Goal: Download file/media

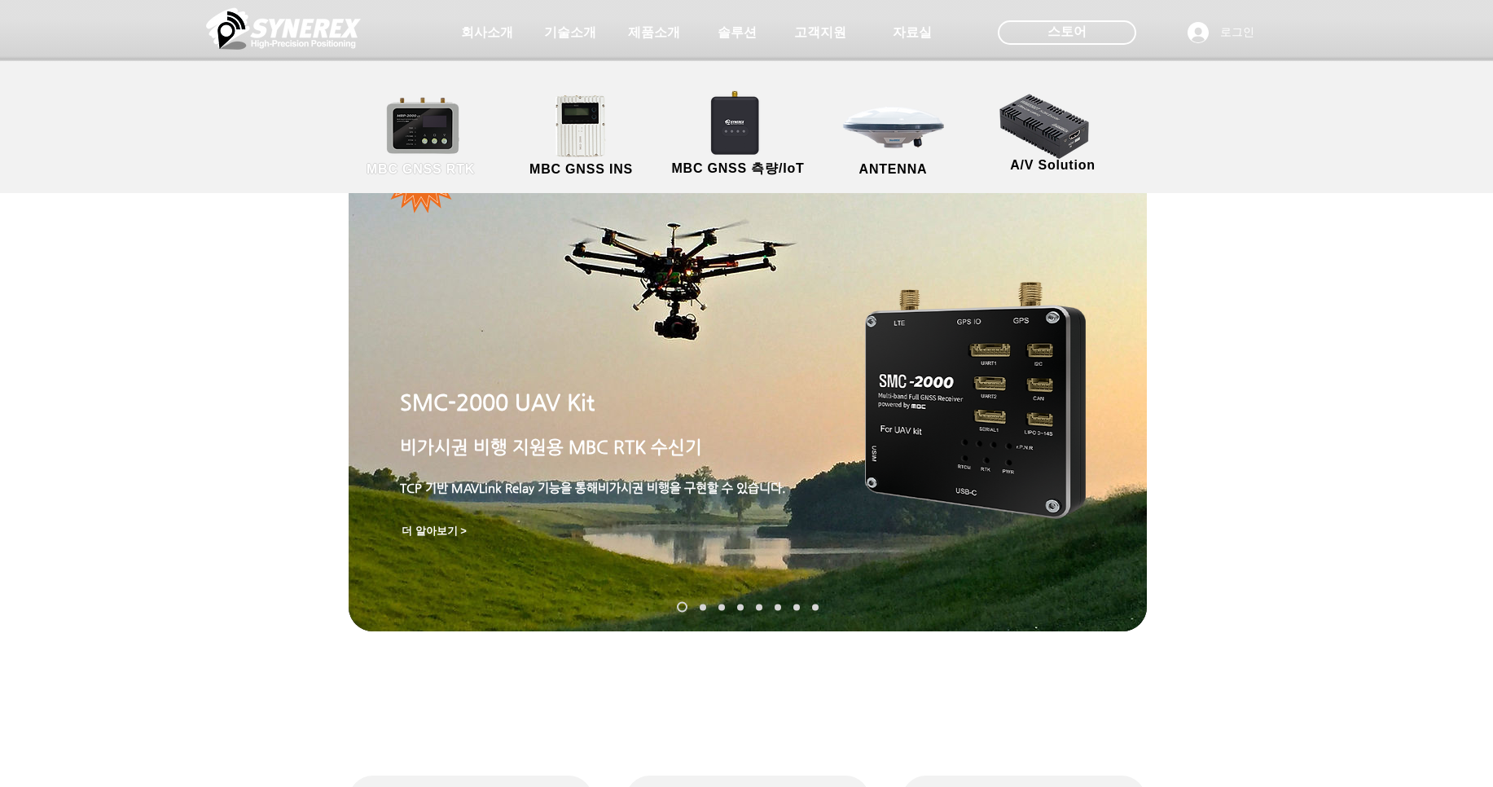
click at [411, 128] on link "MBC GNSS RTK" at bounding box center [421, 137] width 147 height 86
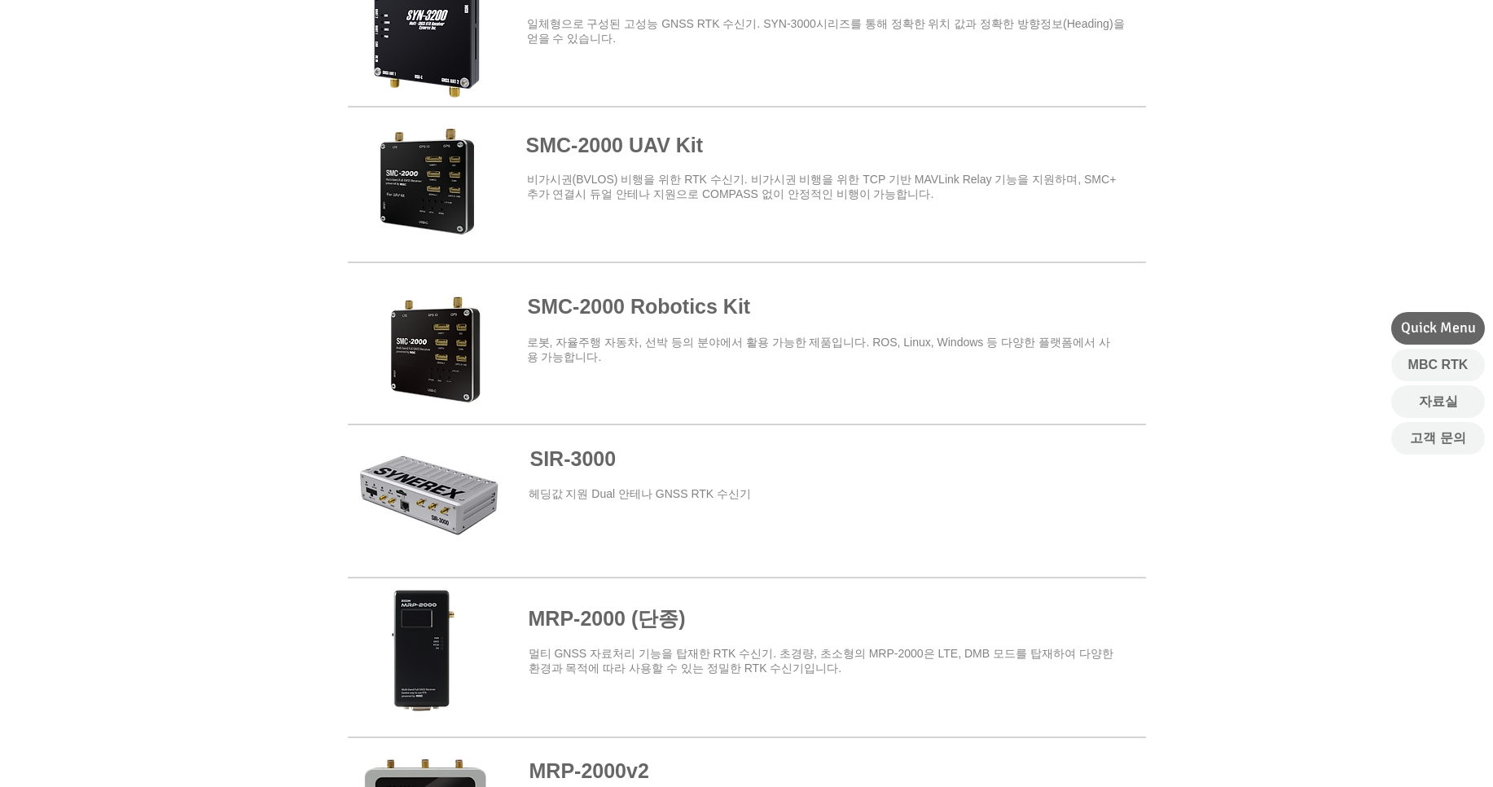
scroll to position [684, 0]
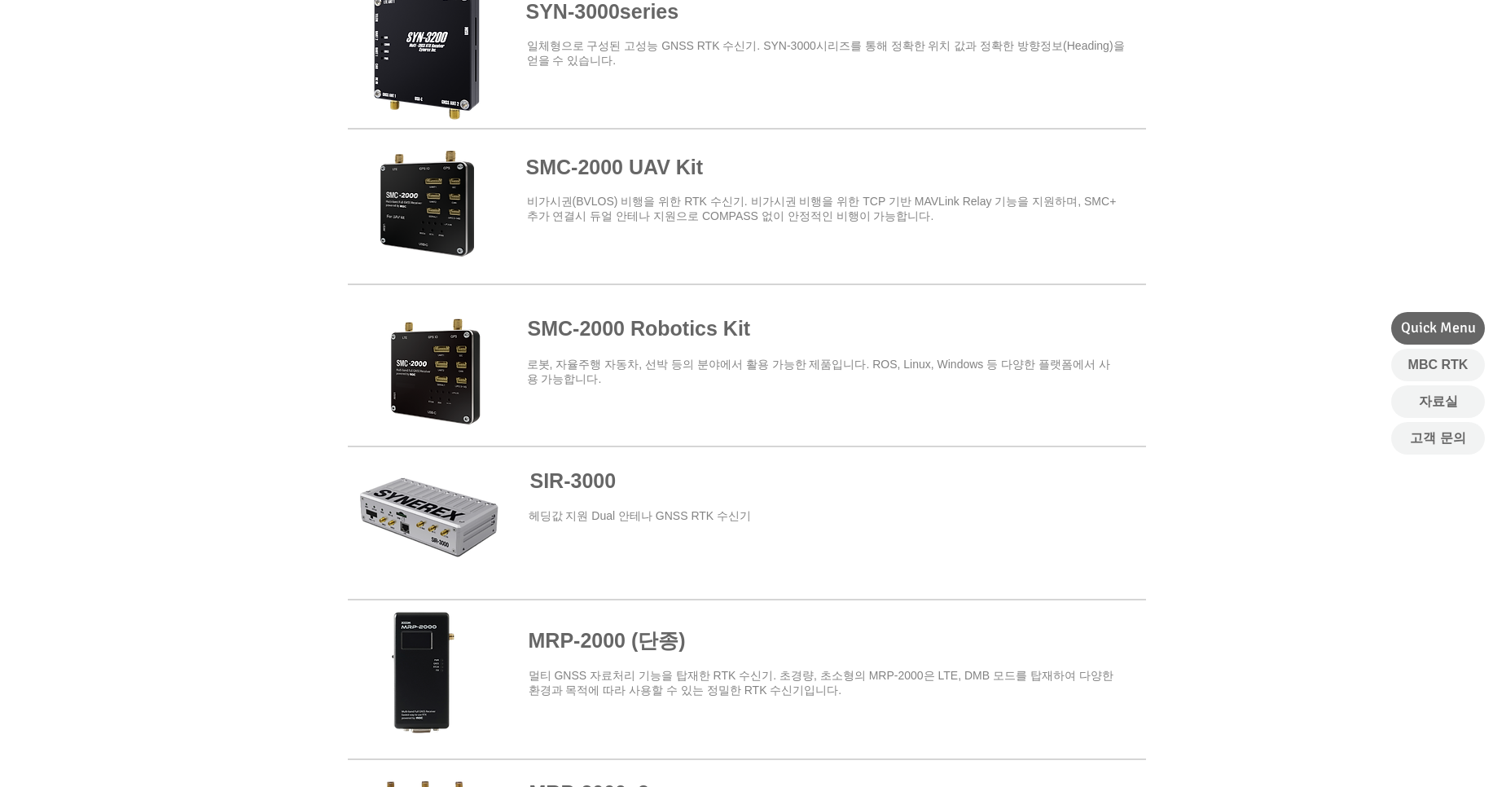
click at [467, 513] on span at bounding box center [747, 523] width 798 height 147
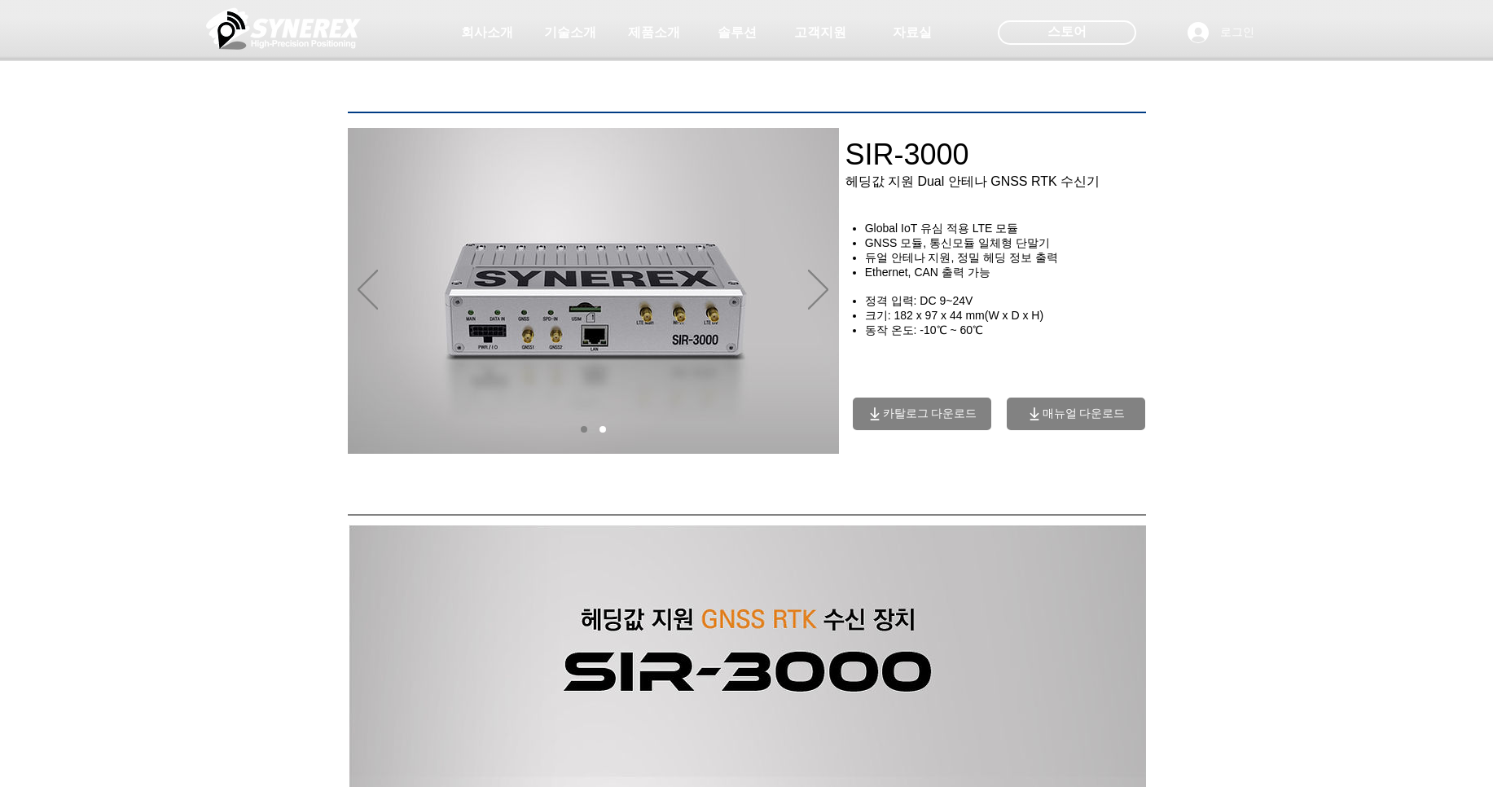
click at [1058, 421] on span "매뉴얼 다운로드" at bounding box center [1083, 413] width 83 height 15
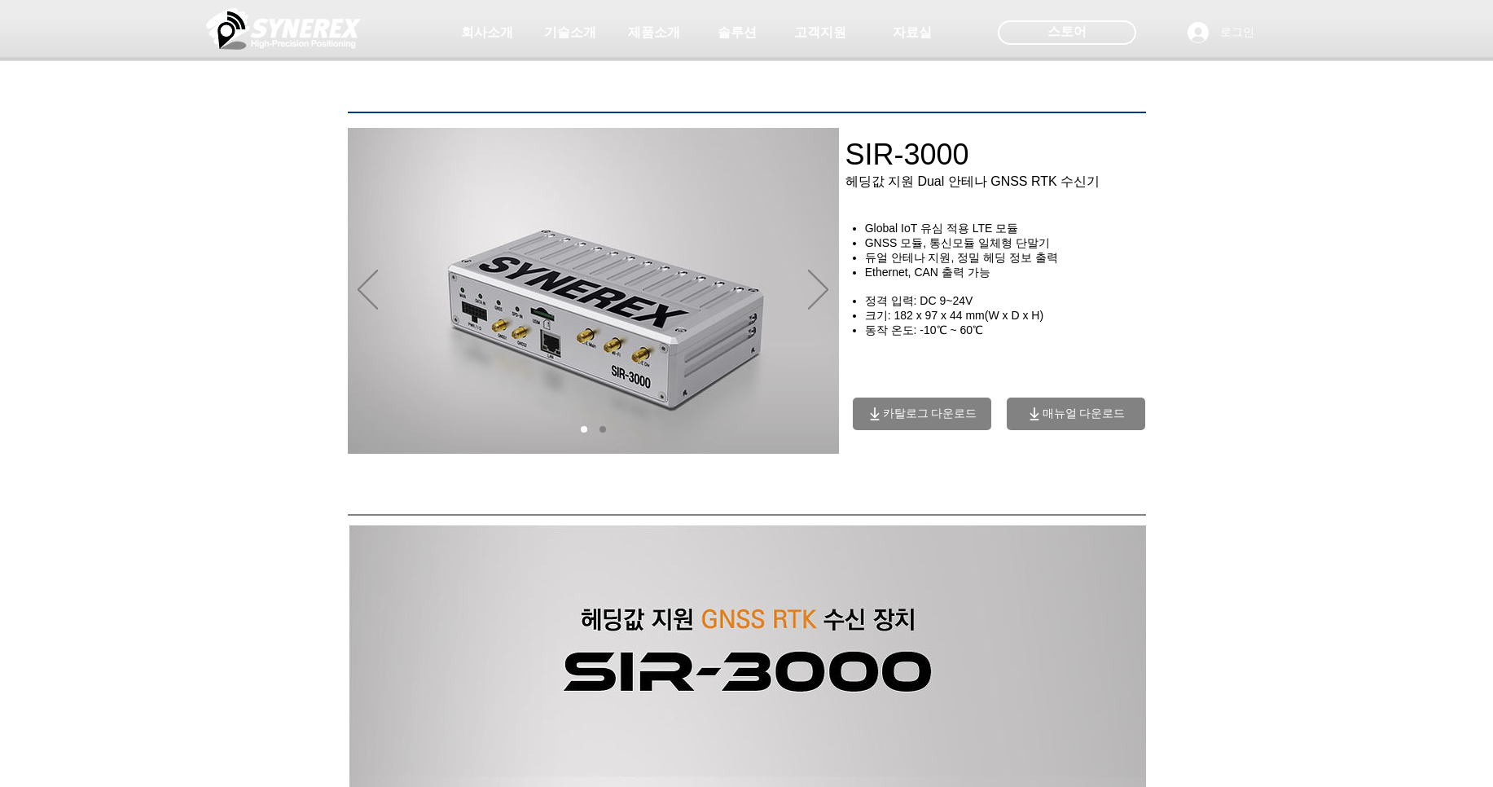
click at [1112, 421] on span "매뉴얼 다운로드" at bounding box center [1083, 413] width 83 height 15
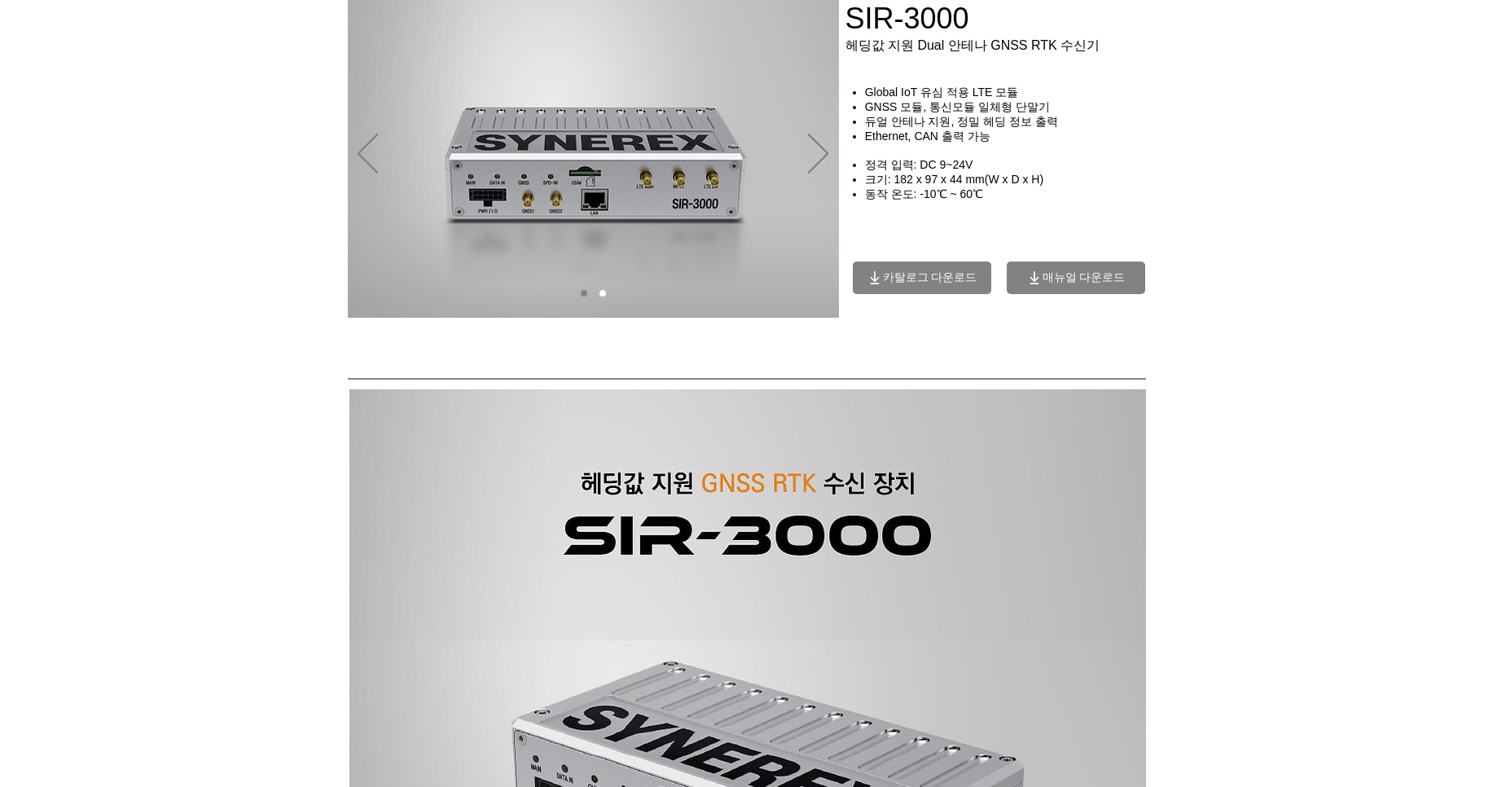
scroll to position [293, 0]
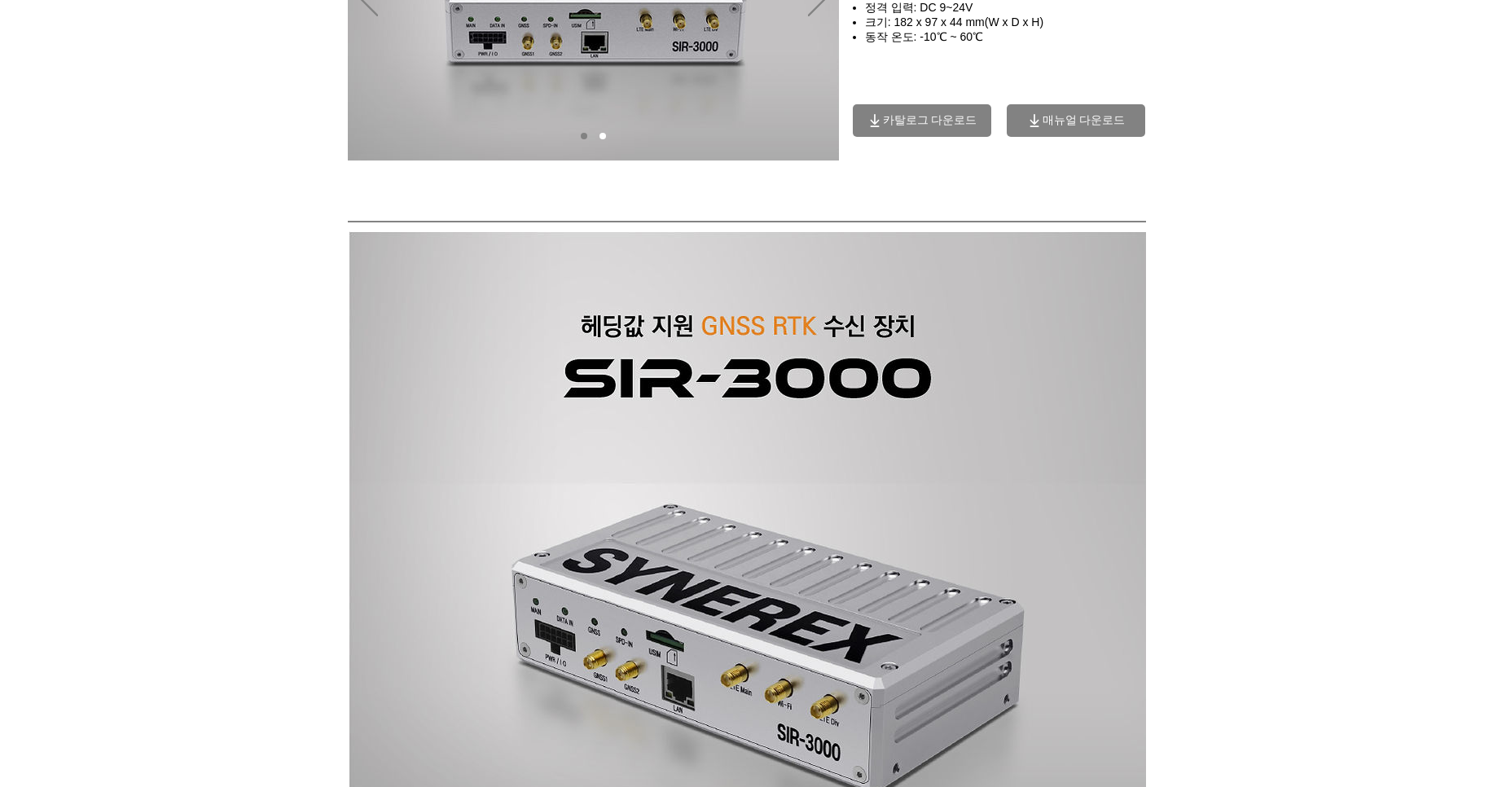
click at [1064, 128] on span "매뉴얼 다운로드" at bounding box center [1083, 120] width 83 height 15
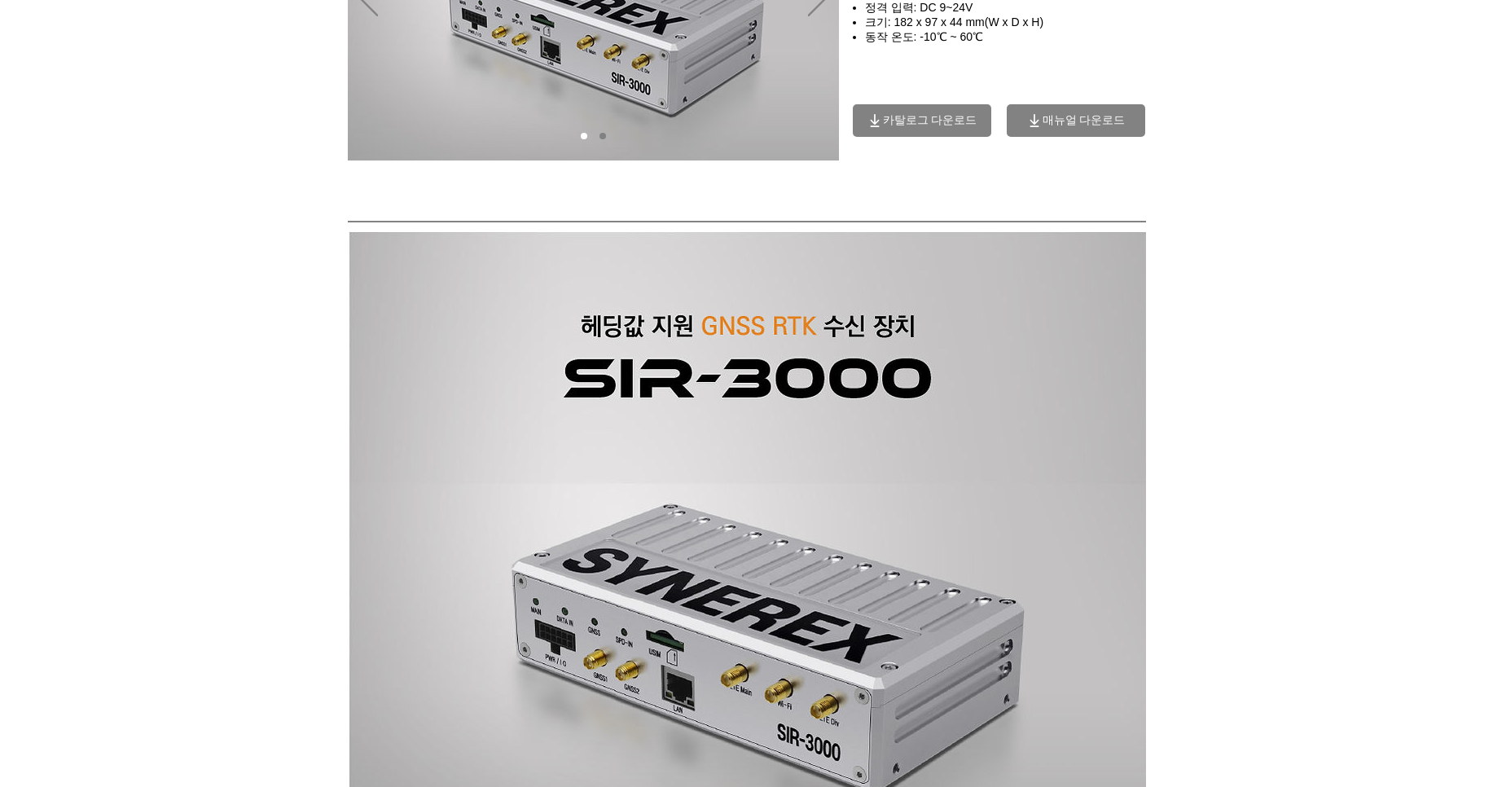
click at [1035, 125] on icon "매뉴얼 다운로드" at bounding box center [1033, 119] width 9 height 11
drag, startPoint x: 1325, startPoint y: 112, endPoint x: 1295, endPoint y: 74, distance: 48.7
click at [1308, 90] on div "main content" at bounding box center [746, 80] width 1493 height 249
drag, startPoint x: 1295, startPoint y: 74, endPoint x: 1183, endPoint y: 64, distance: 112.1
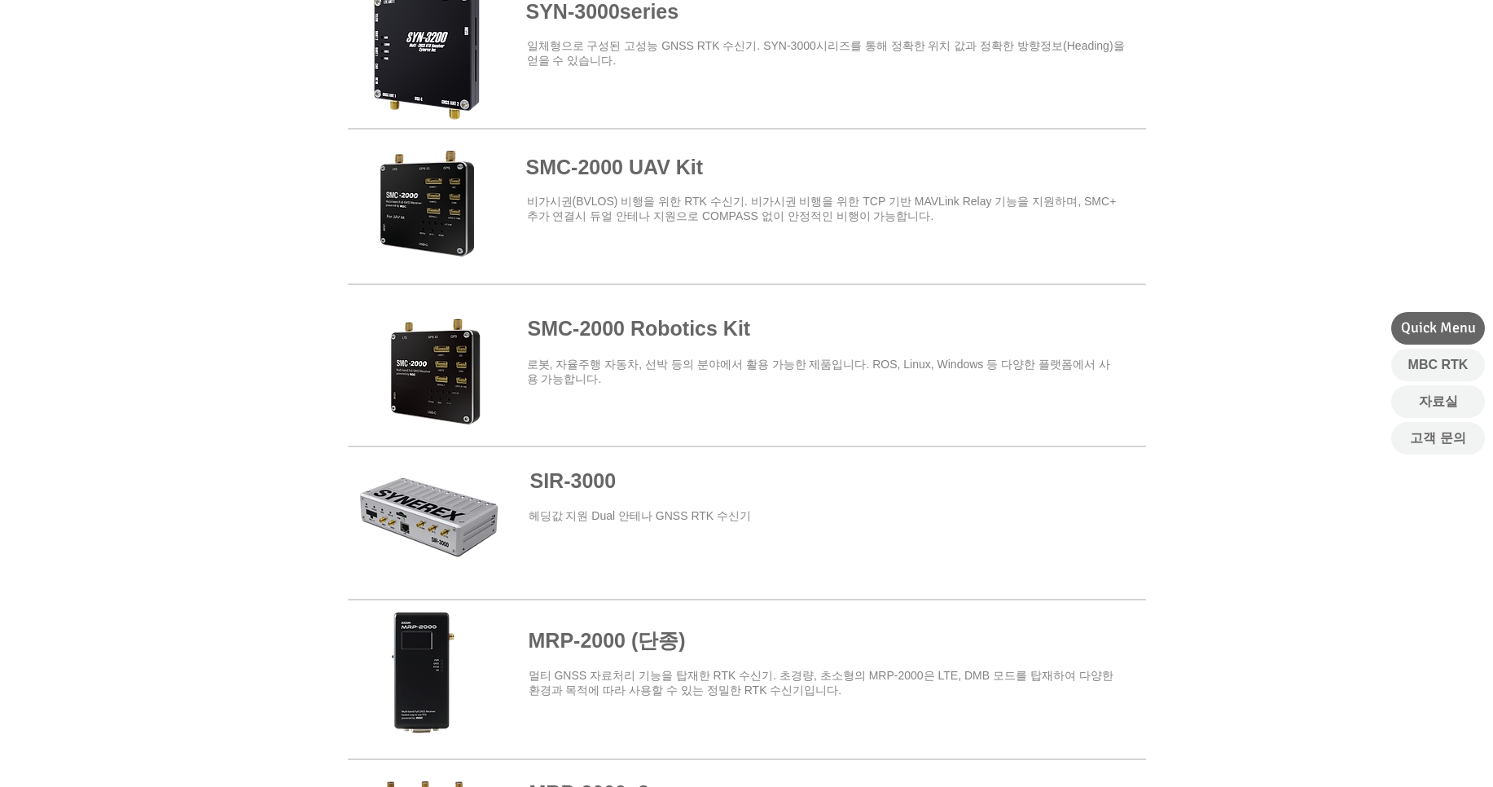
click at [598, 470] on span "SIR-3000" at bounding box center [573, 480] width 86 height 23
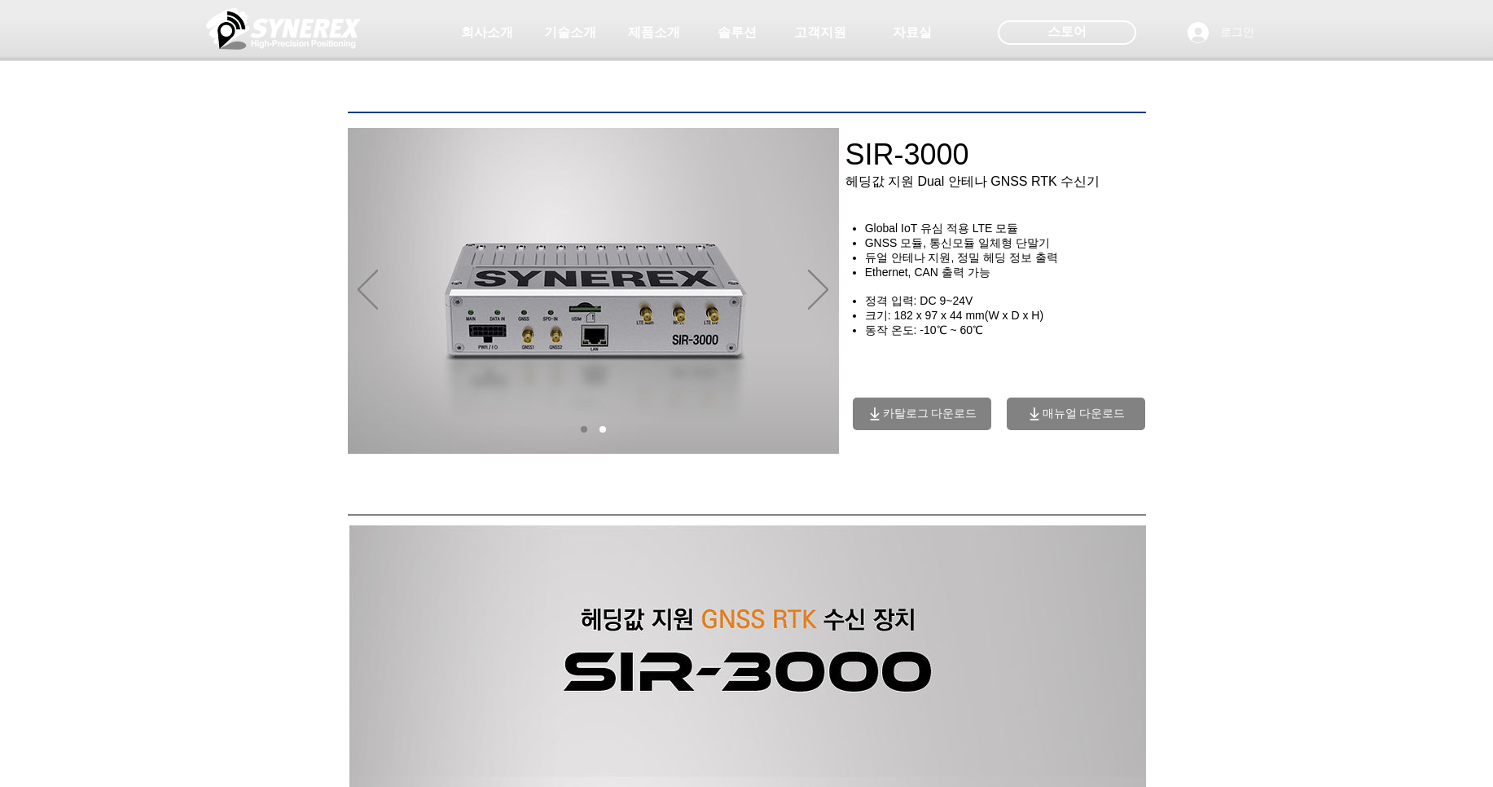
click at [934, 430] on span "카탈로그 다운로드" at bounding box center [922, 413] width 138 height 33
click at [1118, 418] on span "매뉴얼 다운로드" at bounding box center [1083, 413] width 83 height 15
